Goal: Information Seeking & Learning: Learn about a topic

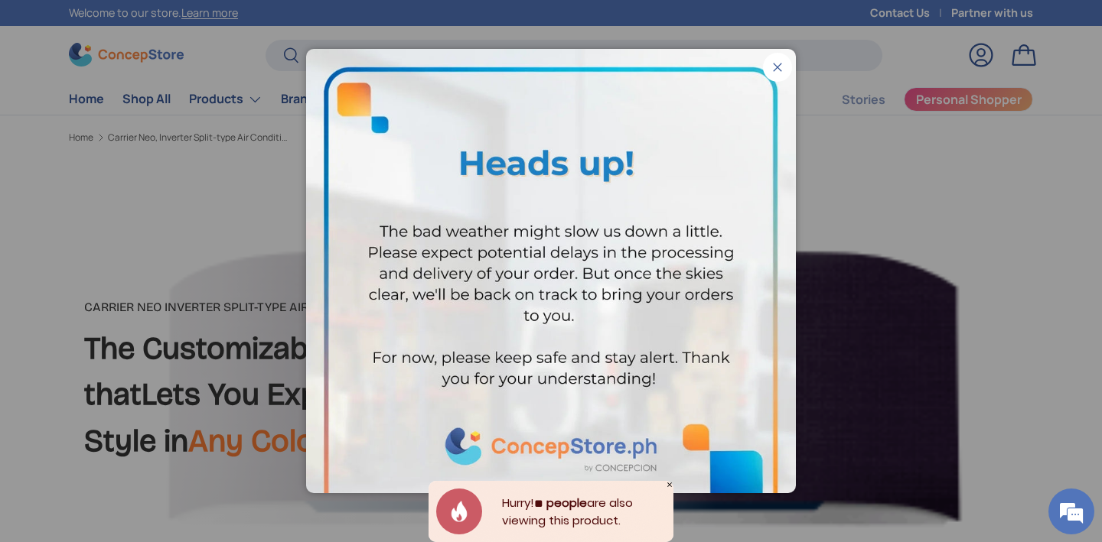
click at [783, 64] on button "Close" at bounding box center [777, 67] width 29 height 29
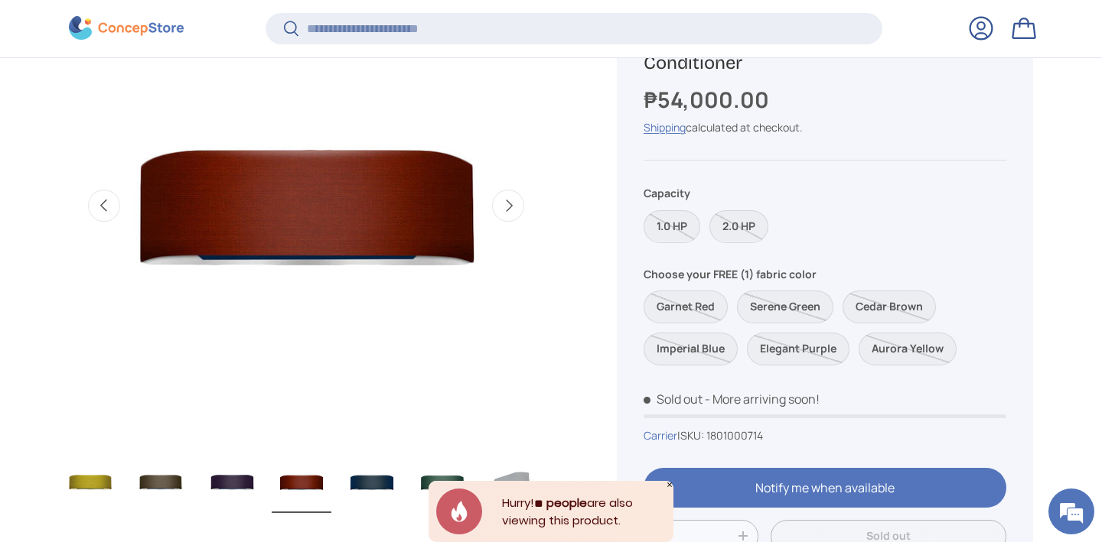
scroll to position [676, 0]
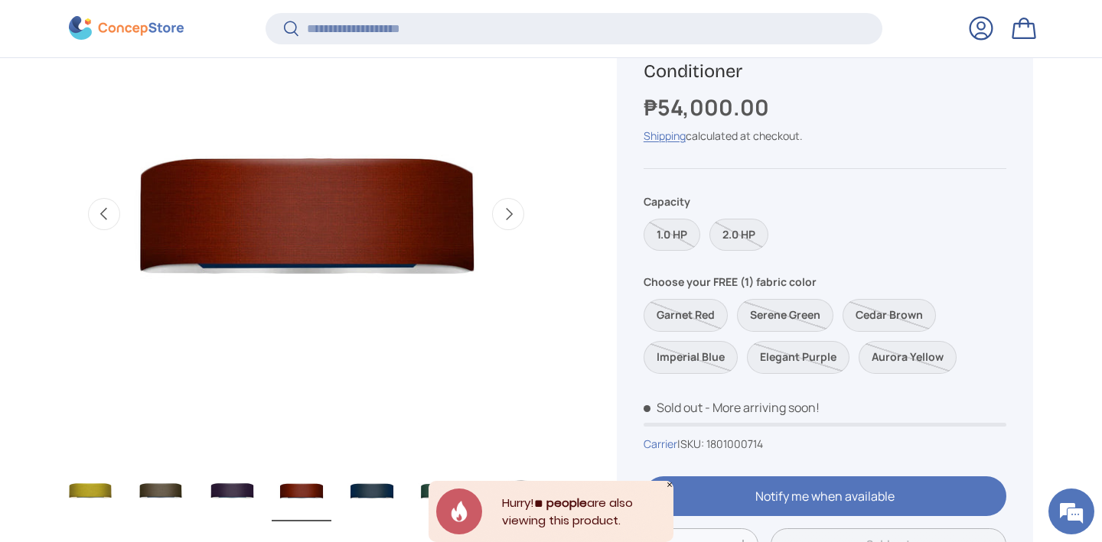
click at [516, 210] on button "Next" at bounding box center [508, 214] width 32 height 32
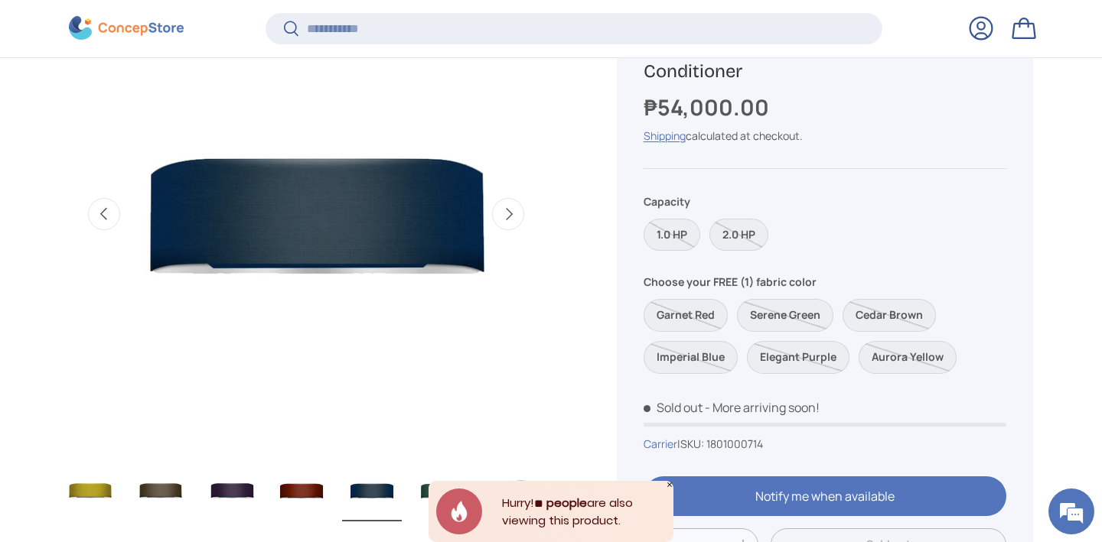
click at [516, 210] on button "Next" at bounding box center [508, 214] width 32 height 32
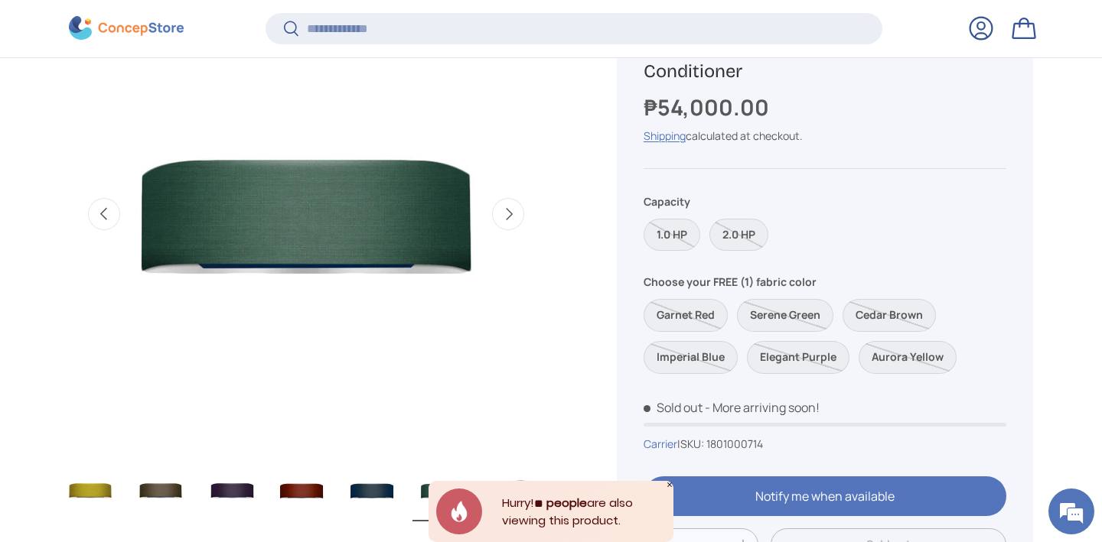
click at [516, 210] on button "Next" at bounding box center [508, 214] width 32 height 32
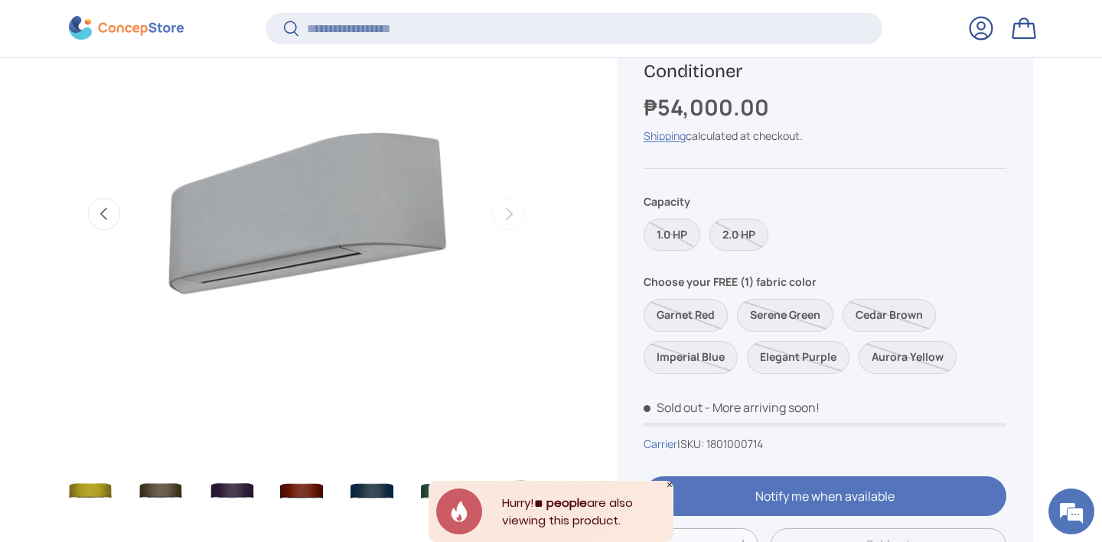
scroll to position [0, 7228]
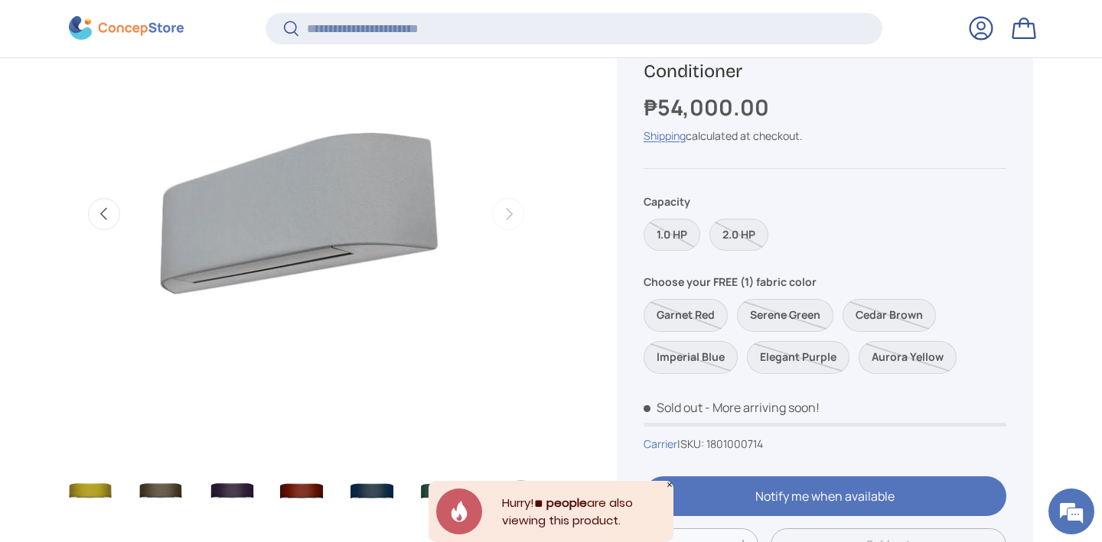
click at [113, 210] on button "Previous" at bounding box center [104, 214] width 32 height 32
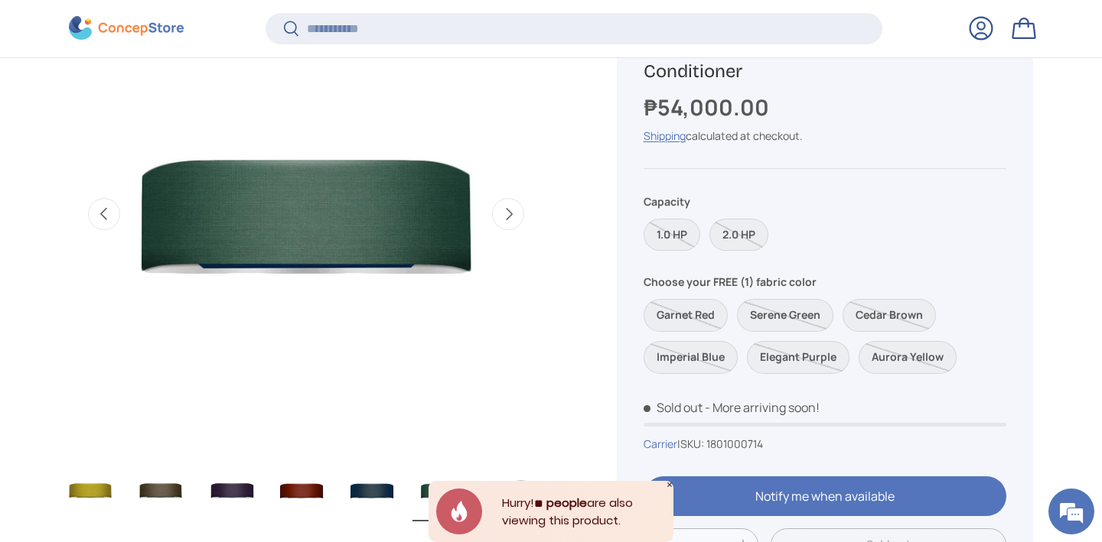
click at [113, 210] on button "Previous" at bounding box center [104, 214] width 32 height 32
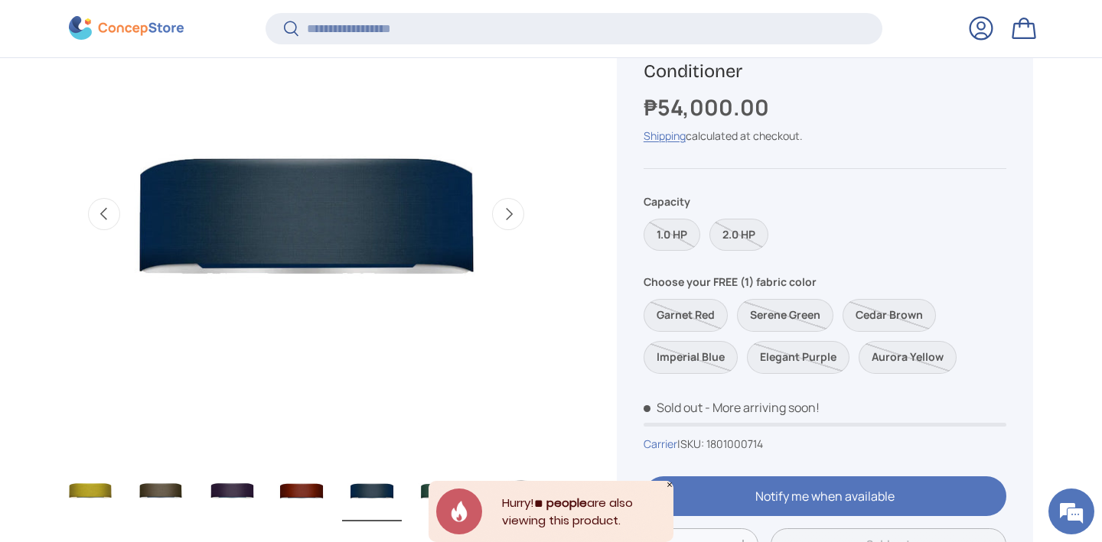
click at [113, 210] on button "Previous" at bounding box center [104, 214] width 32 height 32
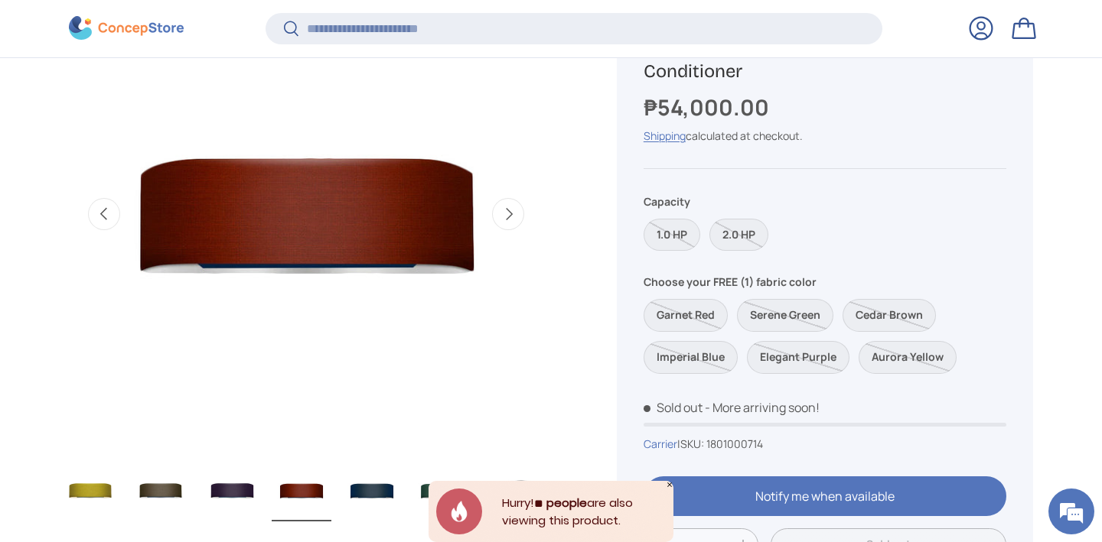
click at [113, 210] on button "Previous" at bounding box center [104, 214] width 32 height 32
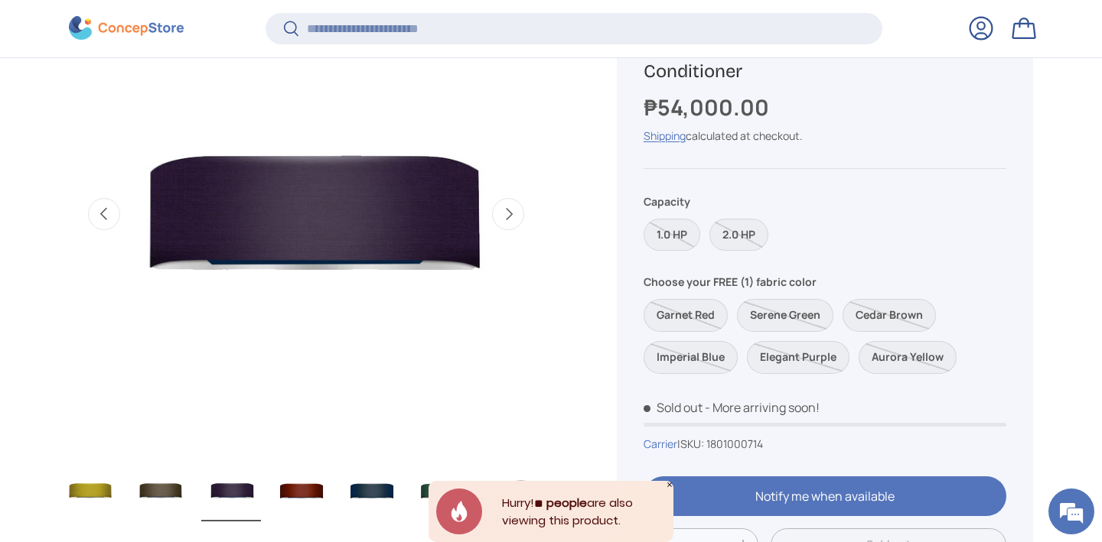
click at [113, 210] on button "Previous" at bounding box center [104, 214] width 32 height 32
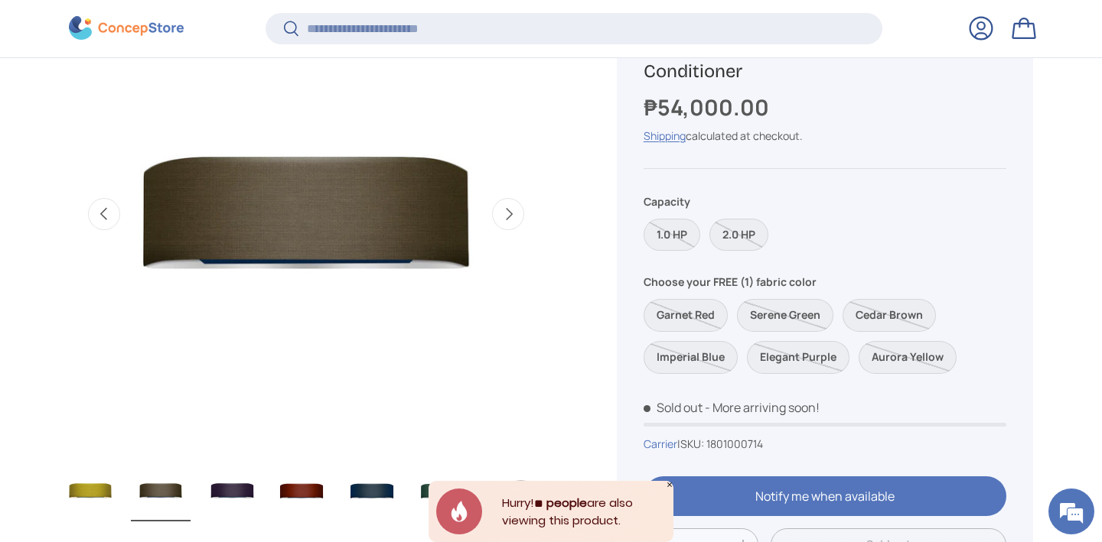
click at [113, 210] on button "Previous" at bounding box center [104, 214] width 32 height 32
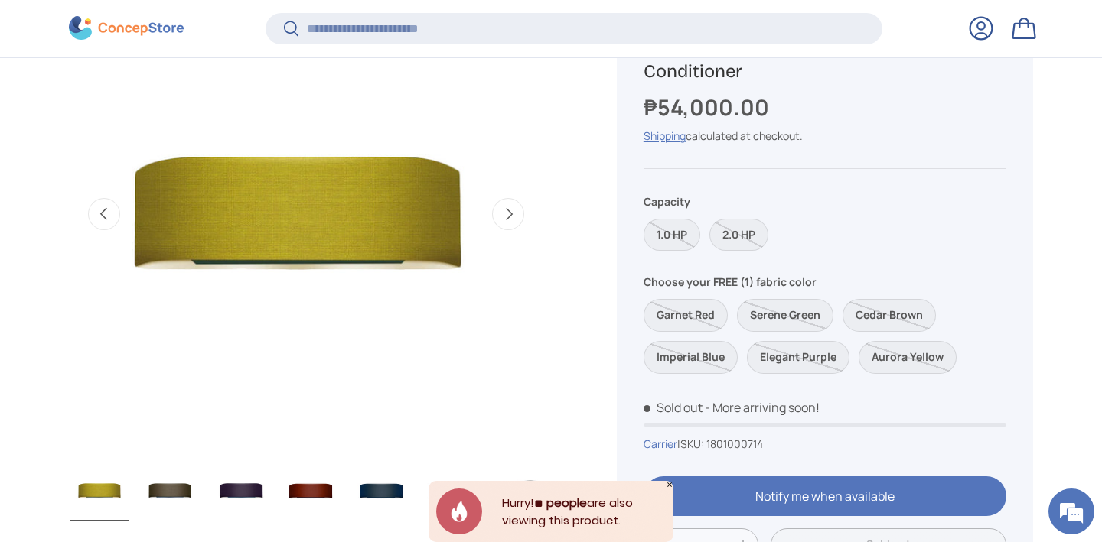
scroll to position [0, 4336]
